Goal: Communication & Community: Participate in discussion

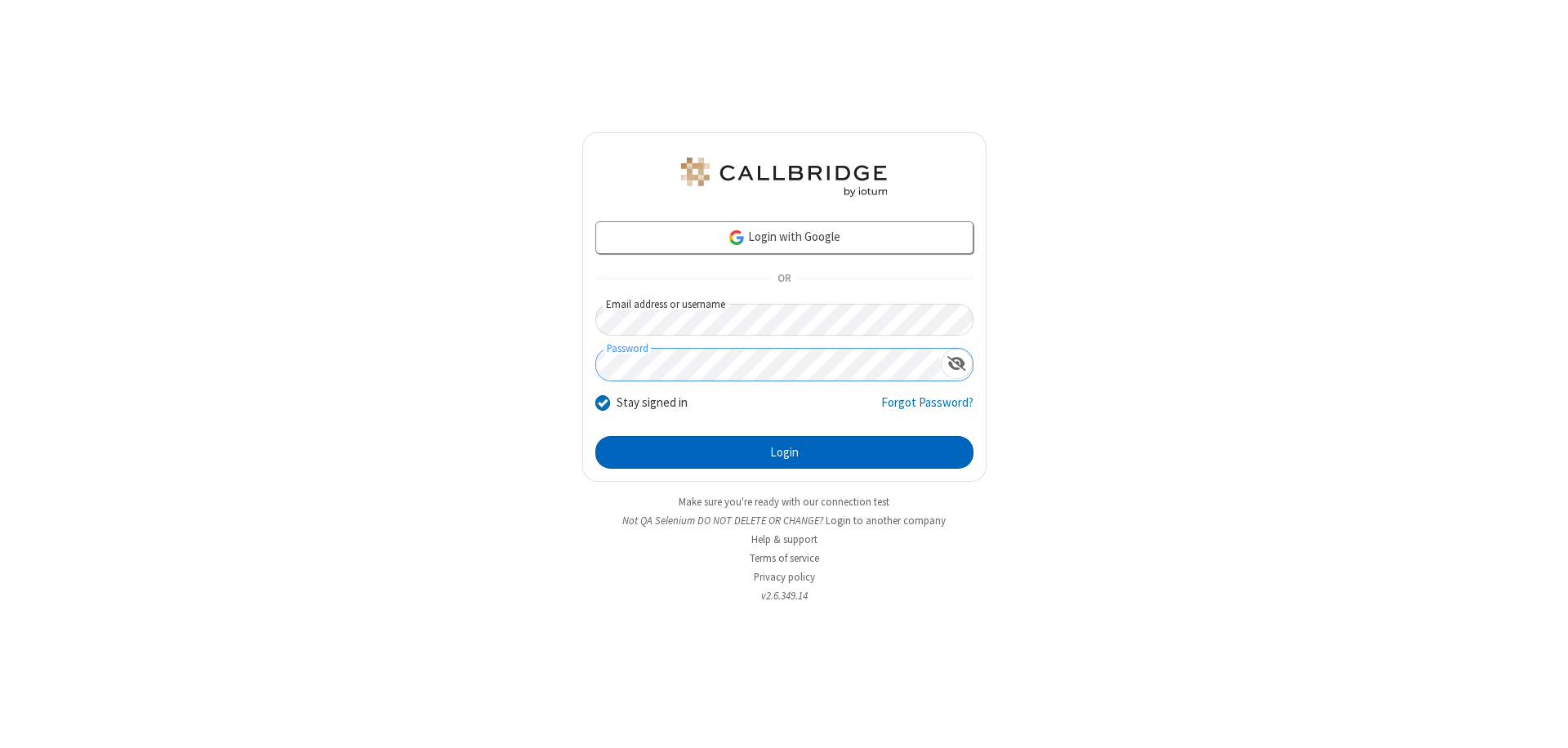
click at [784, 452] on button "Login" at bounding box center [784, 452] width 378 height 33
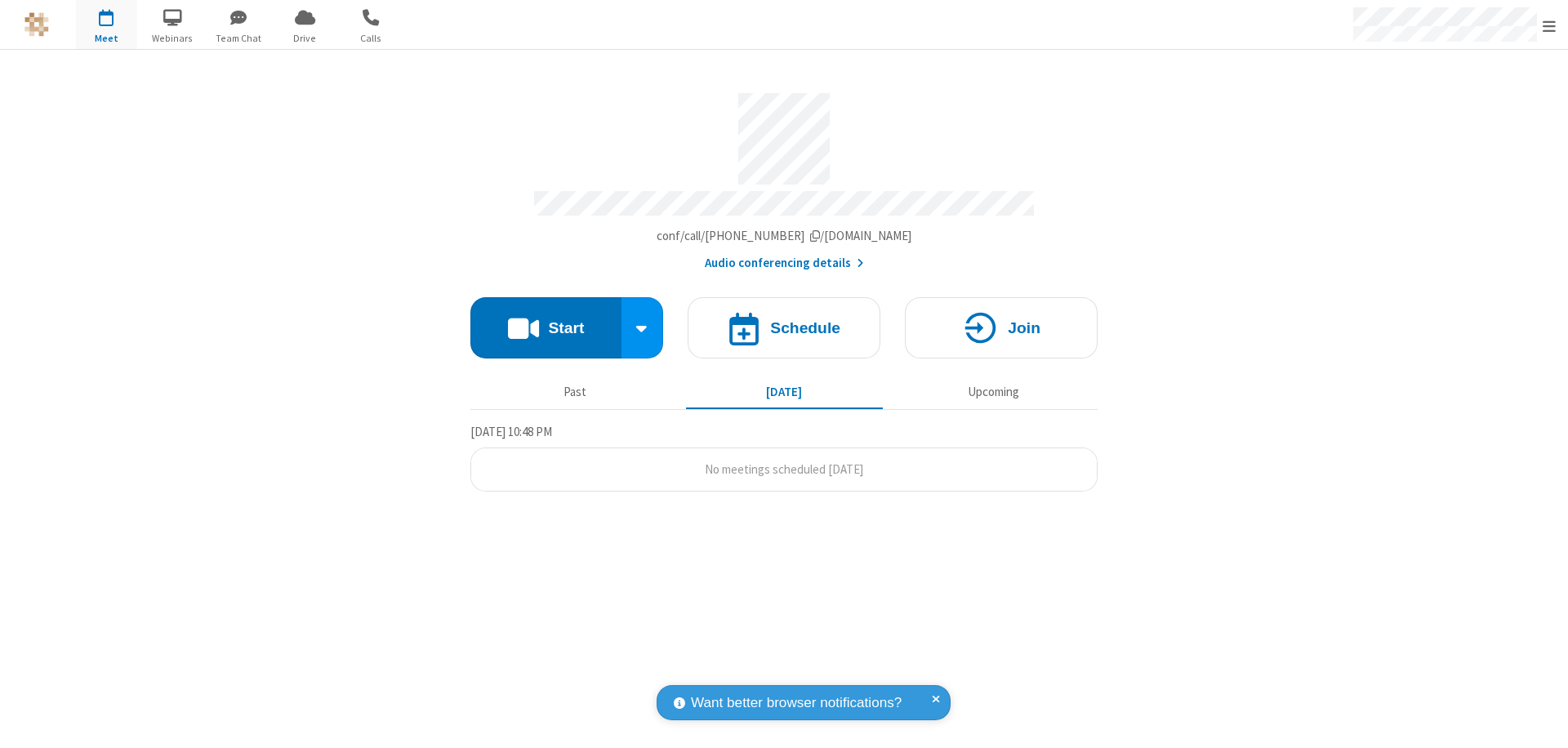
click at [546, 320] on button "Start" at bounding box center [545, 327] width 151 height 61
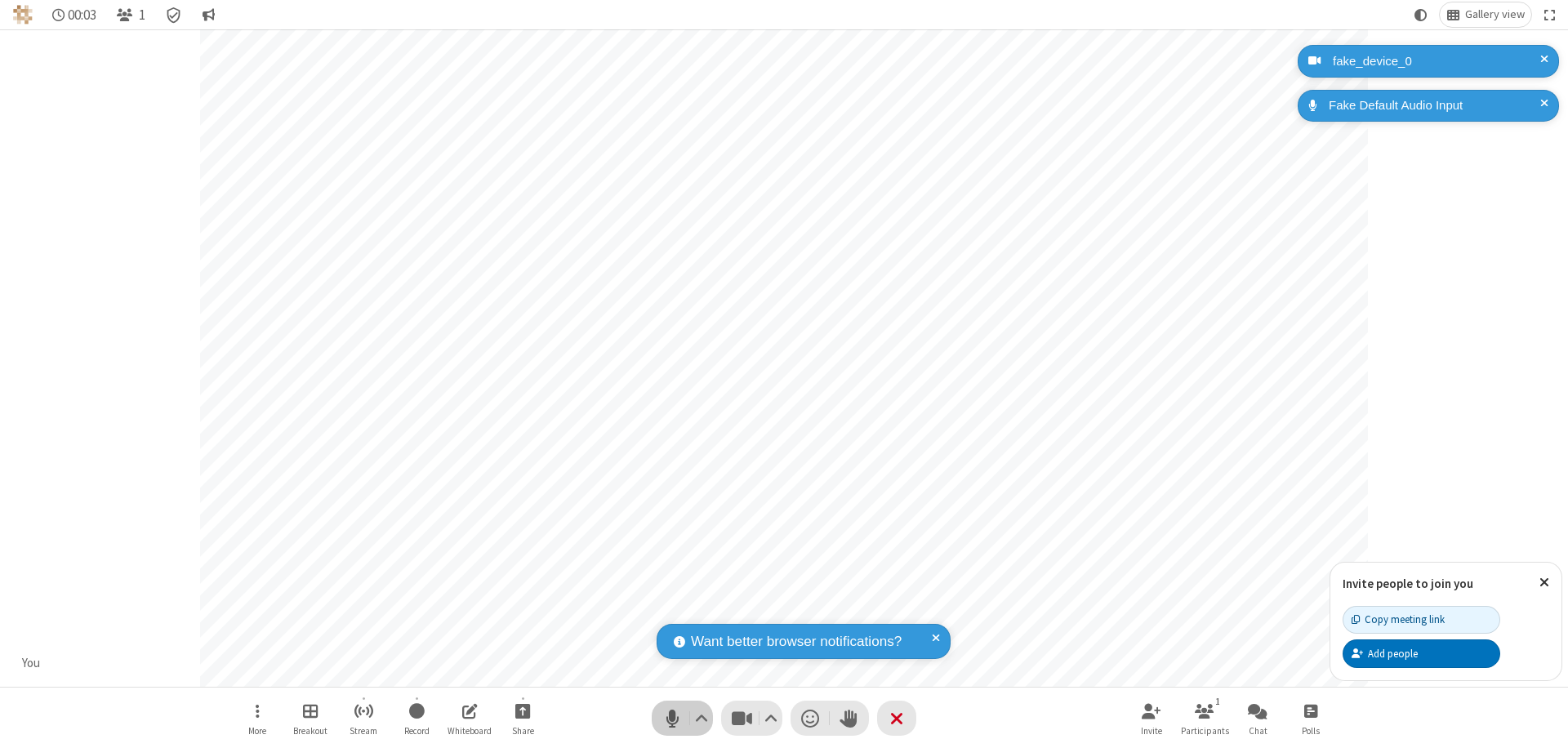
click at [672, 718] on span "Mute (⌘+Shift+A)" at bounding box center [672, 718] width 24 height 24
click at [672, 718] on span "Unmute (⌘+Shift+A)" at bounding box center [672, 718] width 24 height 24
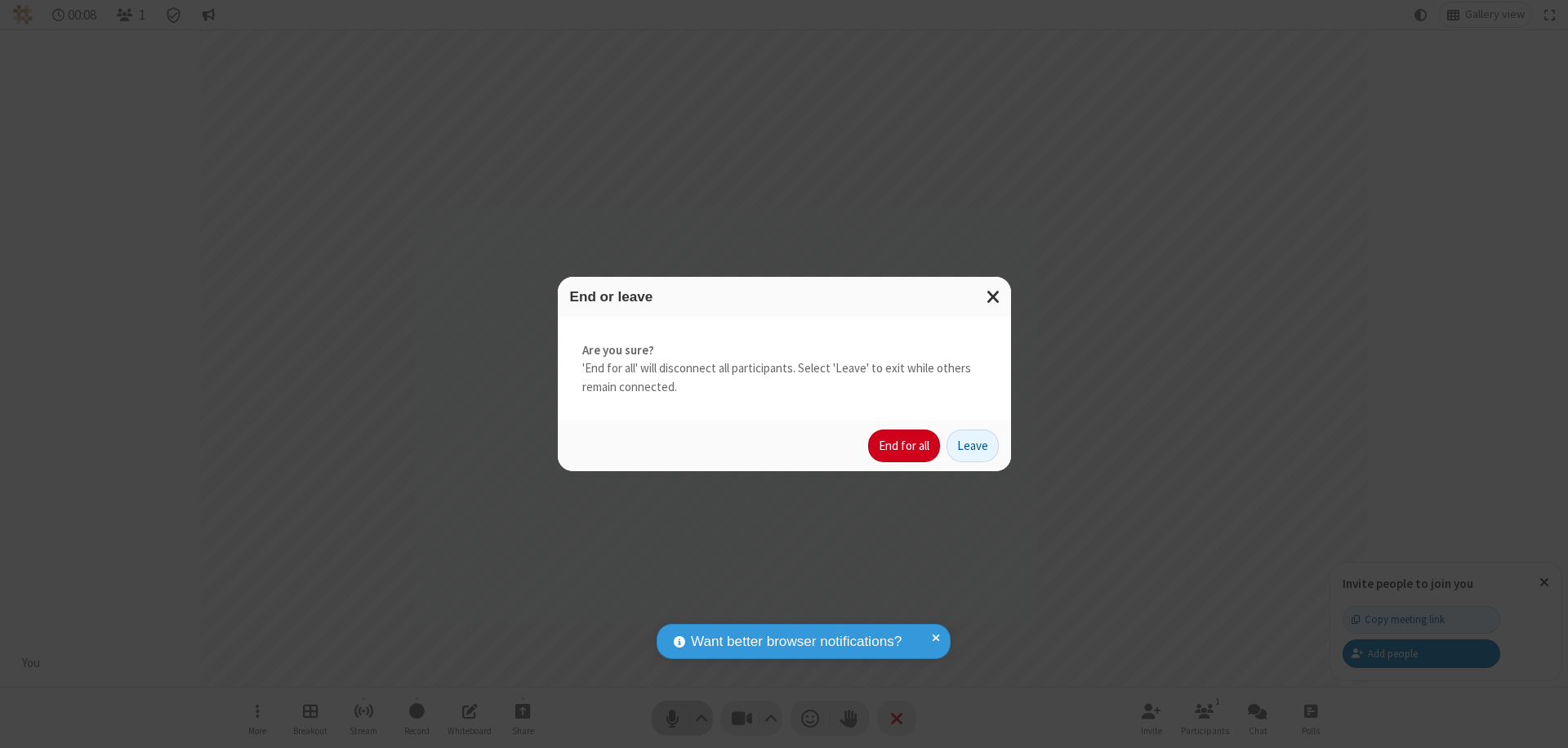
click at [905, 446] on button "End for all" at bounding box center [903, 446] width 71 height 33
